Goal: Check status

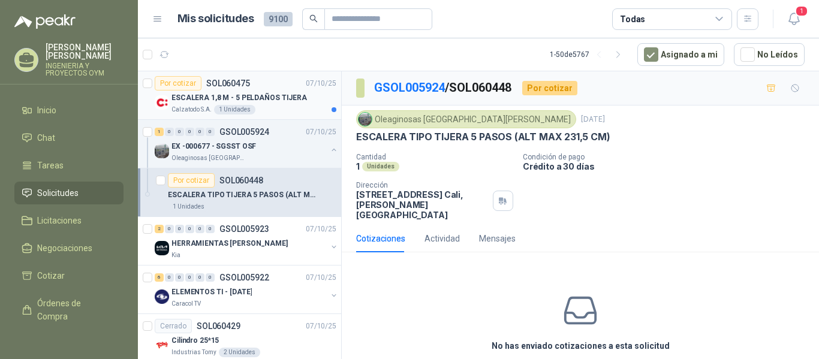
click at [236, 106] on div "1 Unidades" at bounding box center [234, 110] width 41 height 10
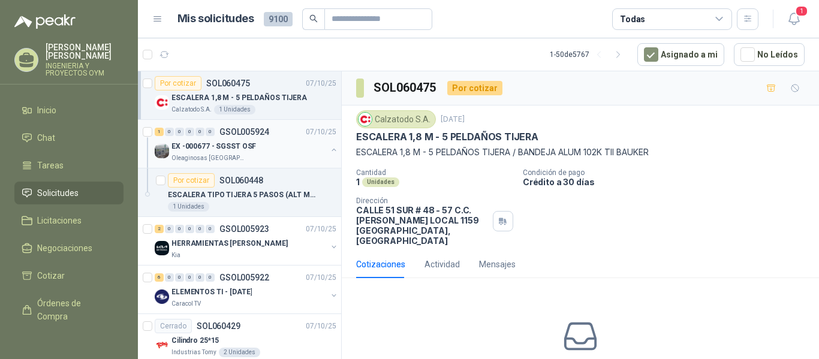
click at [203, 147] on p "EX -000677 - SGSST OSF" at bounding box center [214, 146] width 85 height 11
